Goal: Check status: Check status

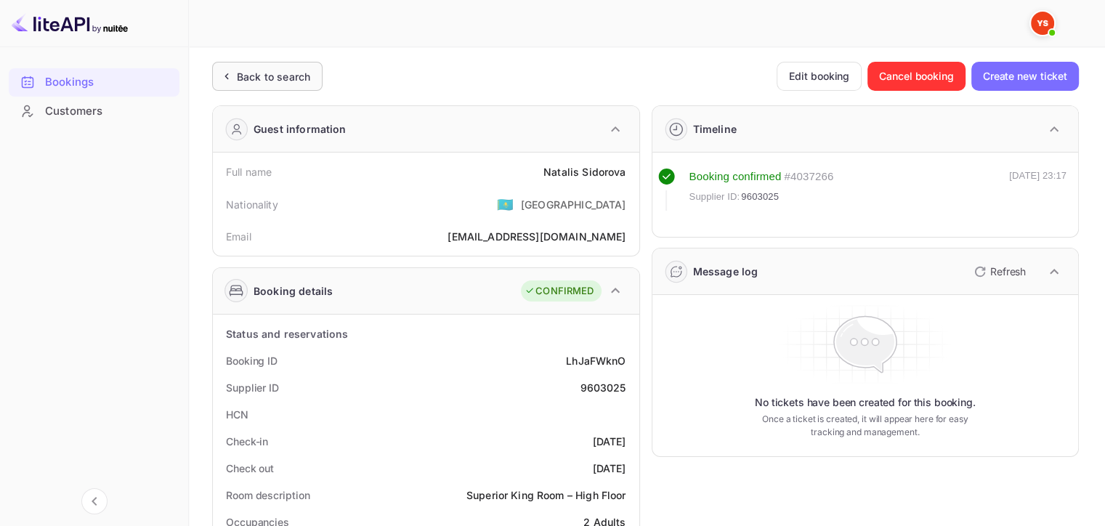
click at [265, 73] on div "Back to search" at bounding box center [273, 76] width 73 height 15
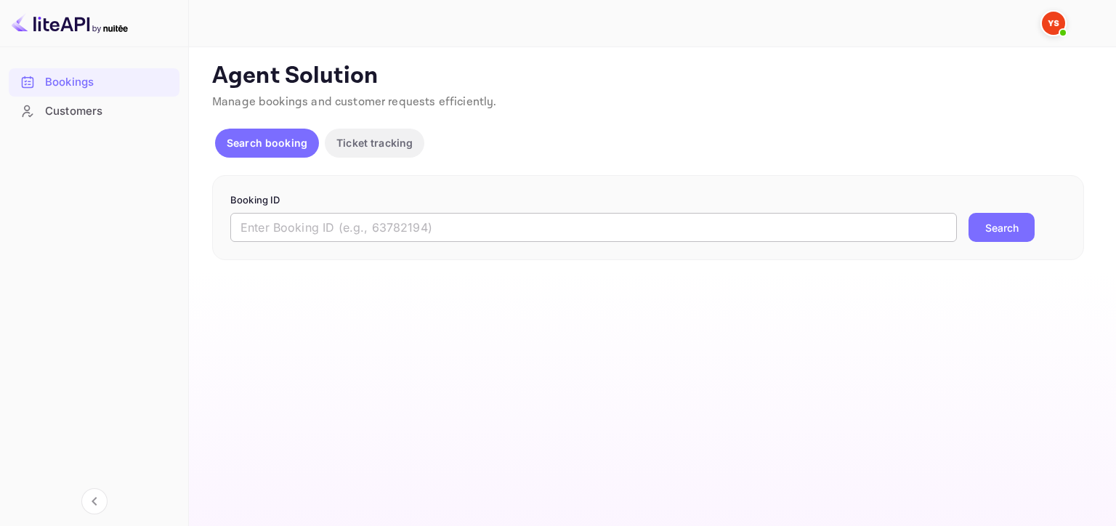
click at [613, 228] on input "text" at bounding box center [593, 227] width 727 height 29
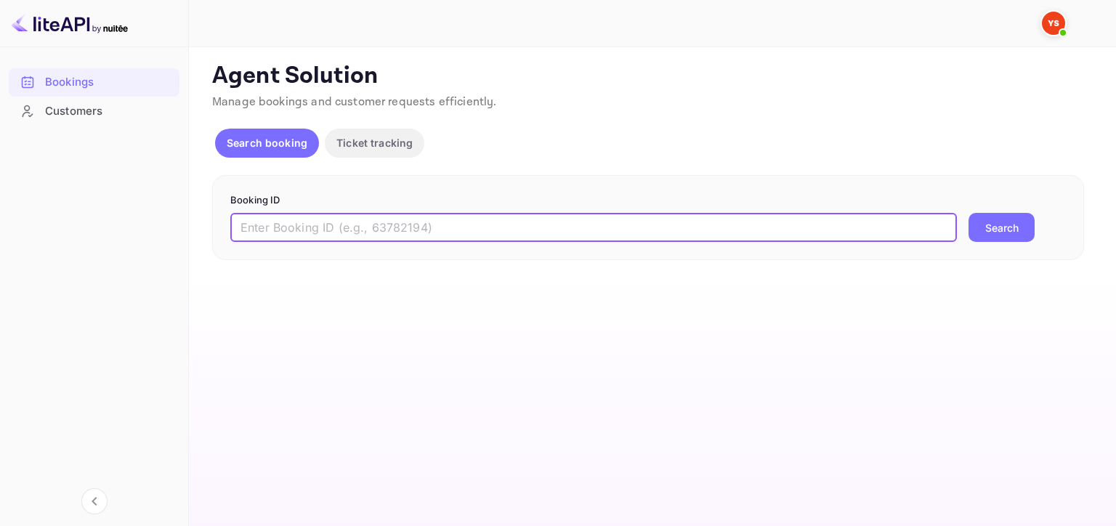
paste input "9561245"
type input "9561245"
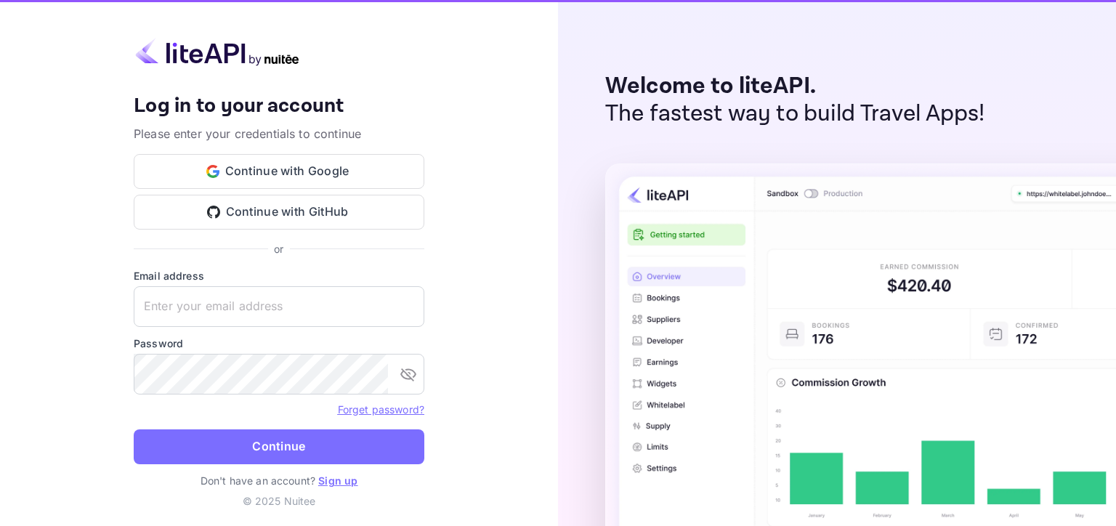
type input "[EMAIL_ADDRESS][DOMAIN_NAME]"
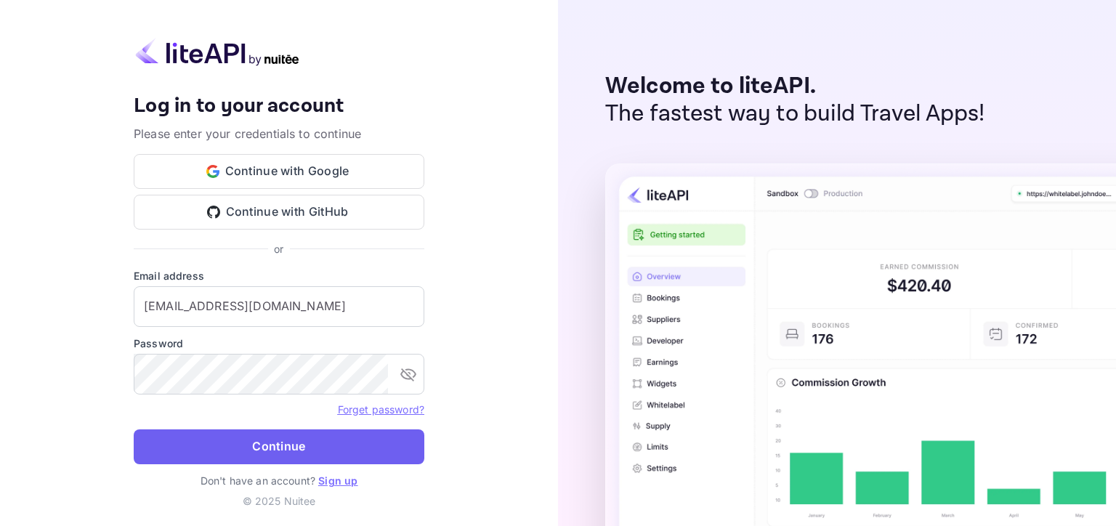
click at [227, 445] on button "Continue" at bounding box center [279, 447] width 291 height 35
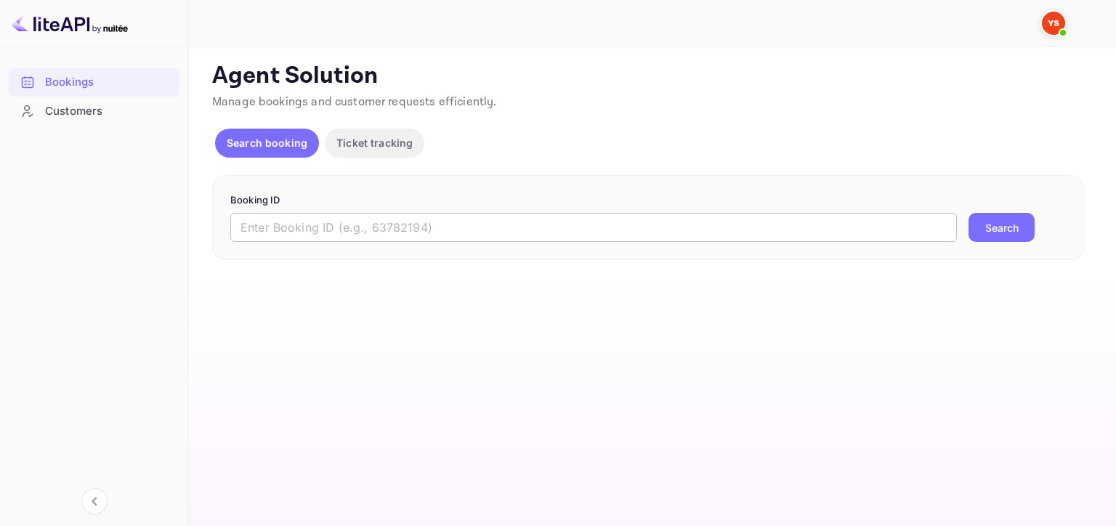
click at [340, 231] on input "text" at bounding box center [593, 227] width 727 height 29
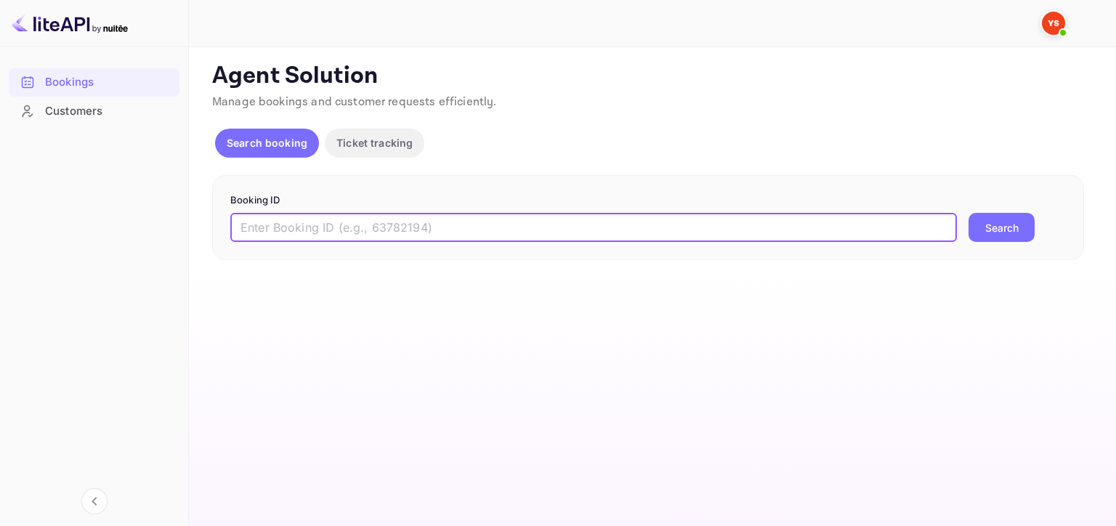
paste input "9561245"
type input "9561245"
click at [998, 219] on button "Search" at bounding box center [1002, 227] width 66 height 29
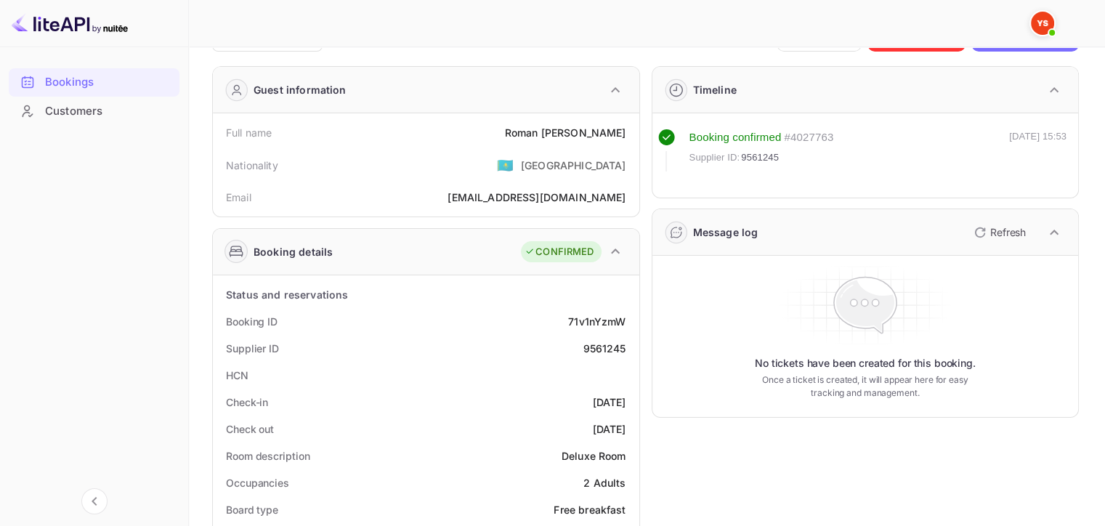
scroll to position [73, 0]
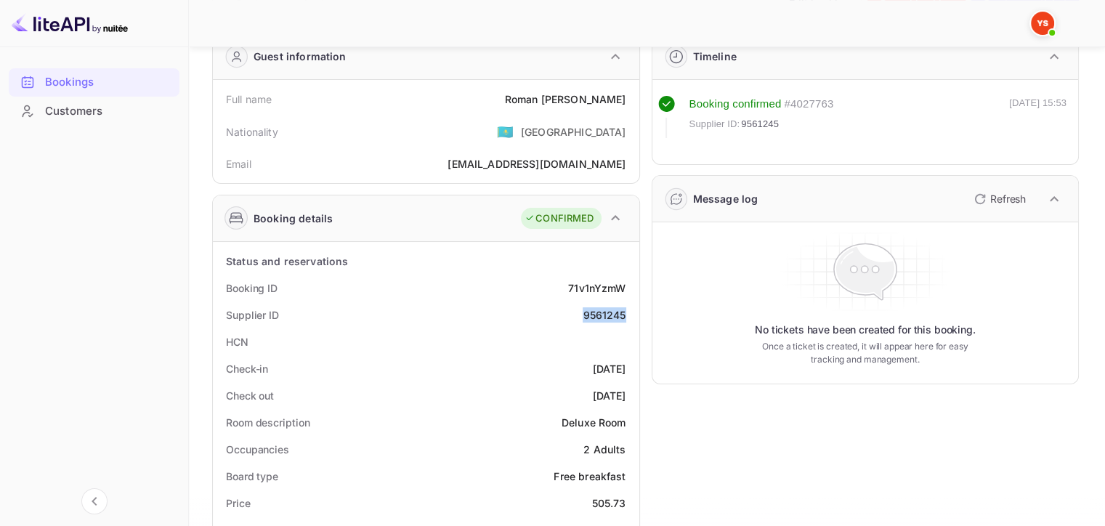
drag, startPoint x: 577, startPoint y: 313, endPoint x: 630, endPoint y: 317, distance: 53.2
click at [630, 317] on div "Supplier ID 9561245" at bounding box center [426, 315] width 415 height 27
copy div "9561245"
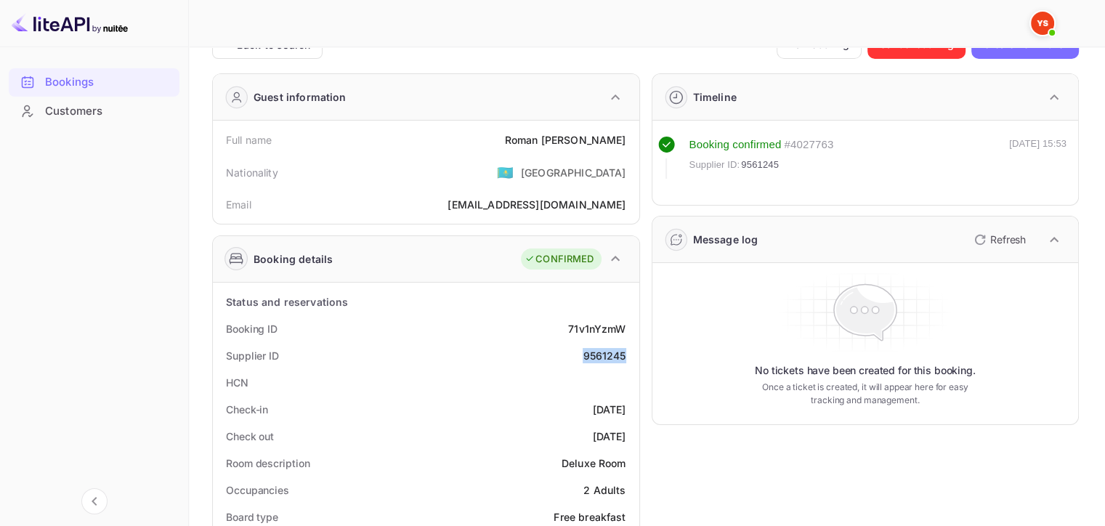
scroll to position [0, 0]
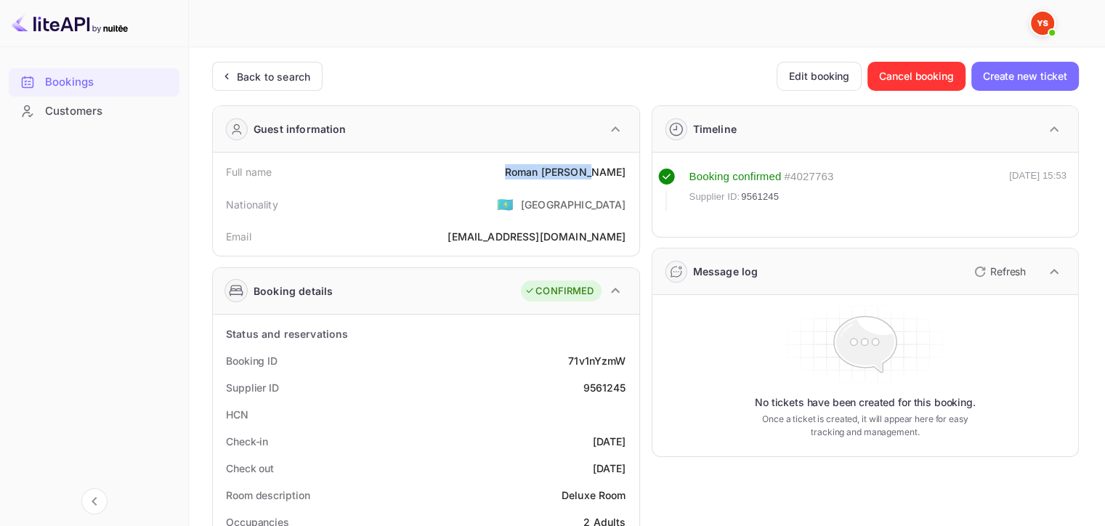
drag, startPoint x: 541, startPoint y: 174, endPoint x: 631, endPoint y: 174, distance: 90.1
click at [631, 174] on div "Full name [PERSON_NAME]" at bounding box center [426, 171] width 415 height 27
copy div "[PERSON_NAME]"
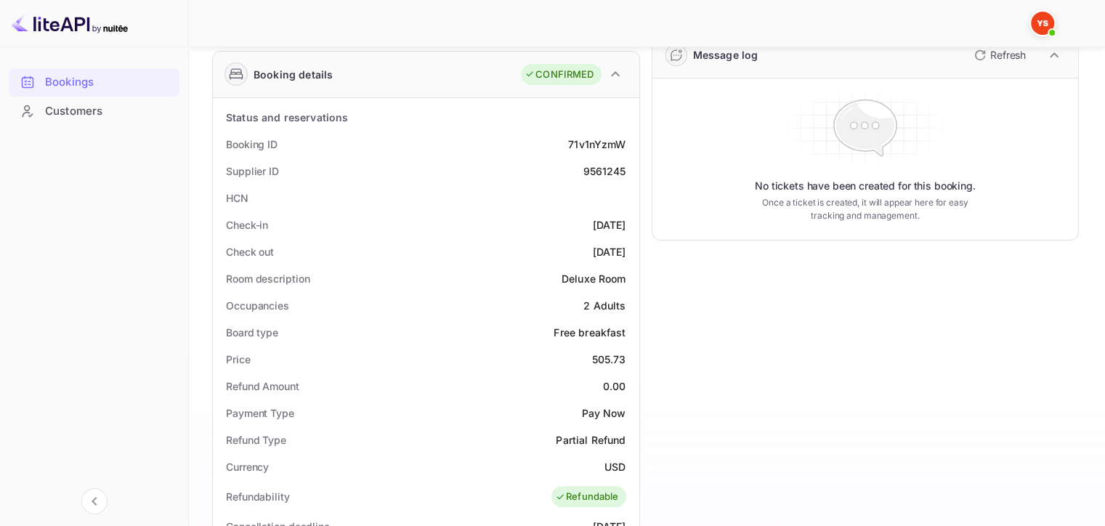
scroll to position [218, 0]
drag, startPoint x: 587, startPoint y: 358, endPoint x: 627, endPoint y: 358, distance: 40.0
click at [627, 358] on div "Price 505.73" at bounding box center [426, 358] width 415 height 27
copy div "505.73"
